Goal: Find specific page/section: Find specific page/section

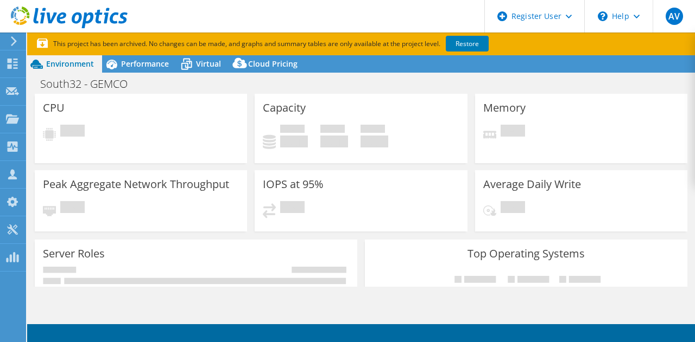
select select "[GEOGRAPHIC_DATA]"
select select "USD"
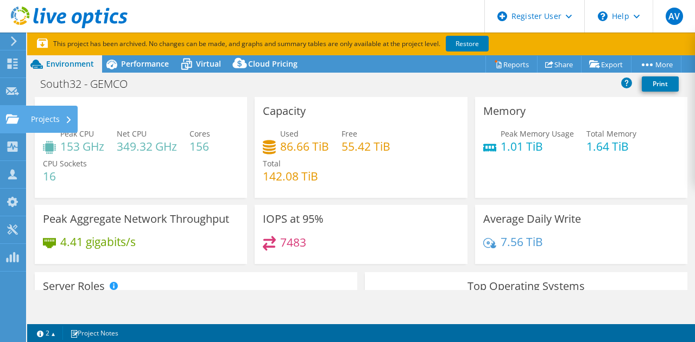
click at [15, 122] on use at bounding box center [12, 118] width 13 height 9
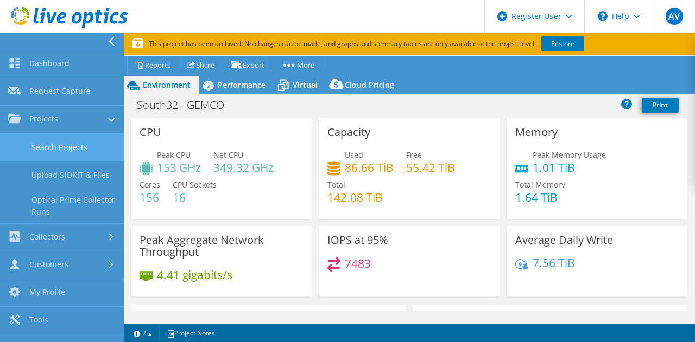
click at [32, 151] on link "Search Projects" at bounding box center [62, 148] width 124 height 28
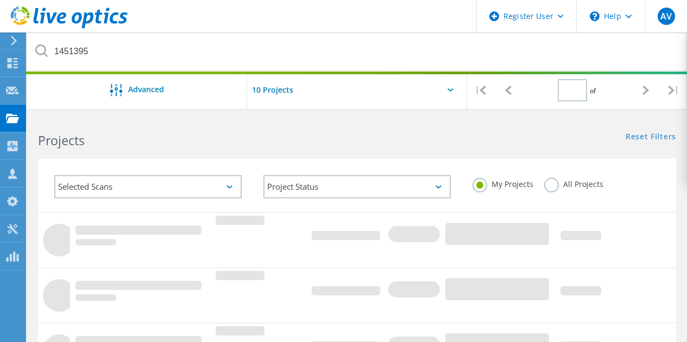
type input "1"
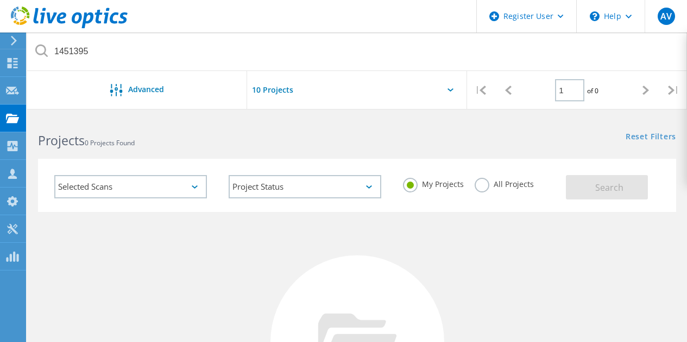
click at [479, 188] on label "All Projects" at bounding box center [503, 183] width 59 height 10
click at [0, 0] on input "All Projects" at bounding box center [0, 0] width 0 height 0
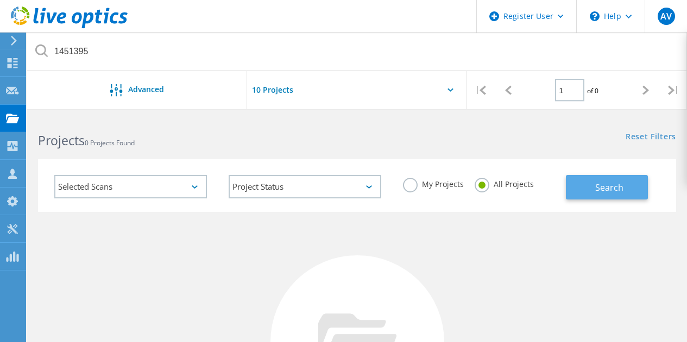
click at [592, 184] on button "Search" at bounding box center [607, 187] width 82 height 24
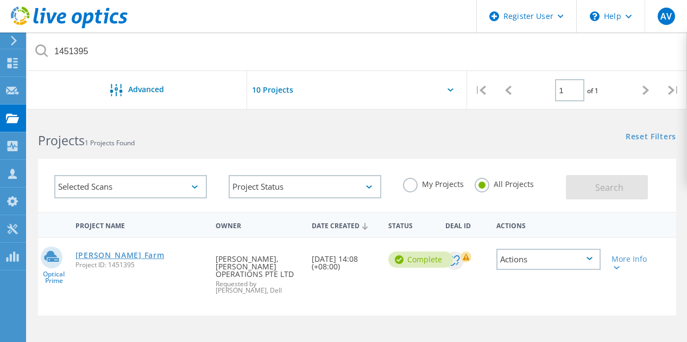
click at [116, 252] on link "[PERSON_NAME] Farm" at bounding box center [119, 256] width 89 height 8
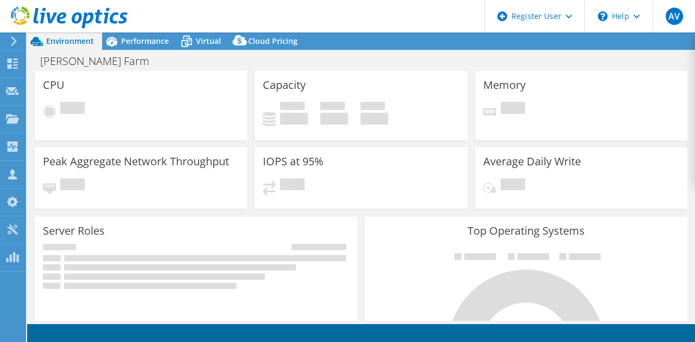
select select "[GEOGRAPHIC_DATA]"
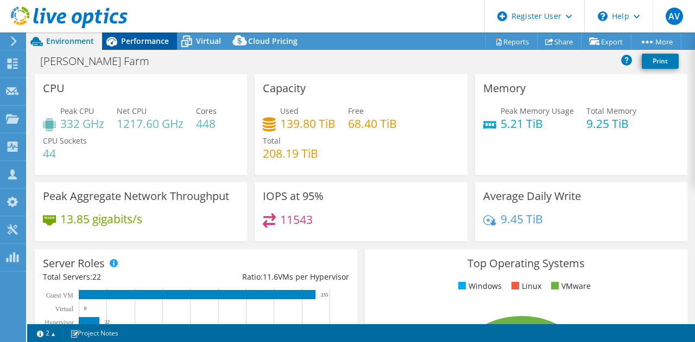
click at [143, 38] on span "Performance" at bounding box center [145, 41] width 48 height 10
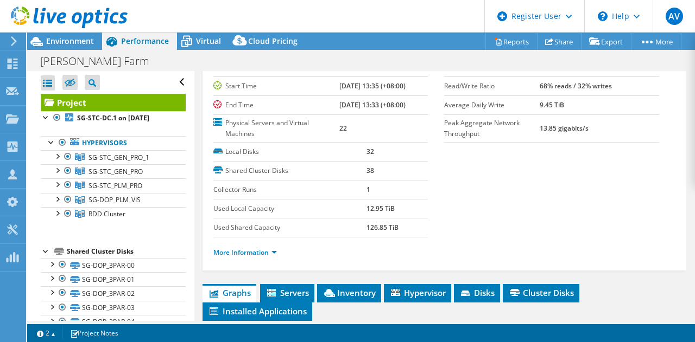
scroll to position [101, 0]
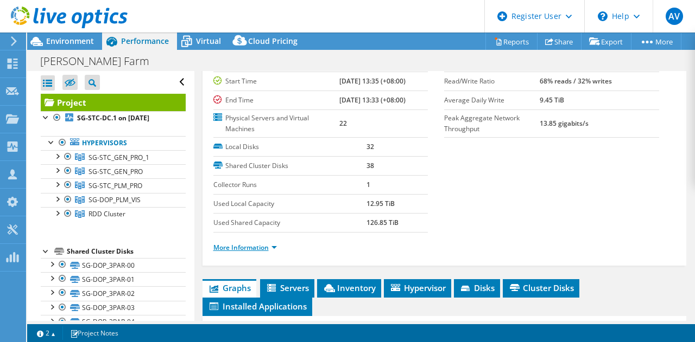
click at [250, 249] on link "More Information" at bounding box center [245, 247] width 64 height 9
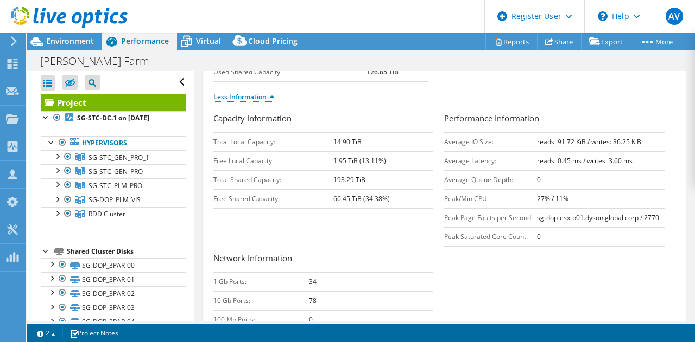
scroll to position [253, 0]
drag, startPoint x: 332, startPoint y: 197, endPoint x: 361, endPoint y: 195, distance: 28.8
click at [361, 195] on b "66.45 TiB (34.38%)" at bounding box center [361, 198] width 56 height 9
copy b "66.45 TiB"
